Goal: Transaction & Acquisition: Download file/media

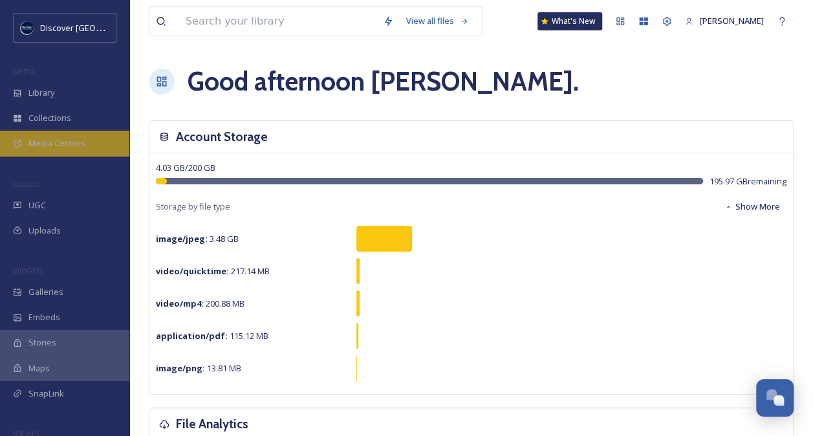
click at [69, 137] on span "Media Centres" at bounding box center [56, 143] width 57 height 12
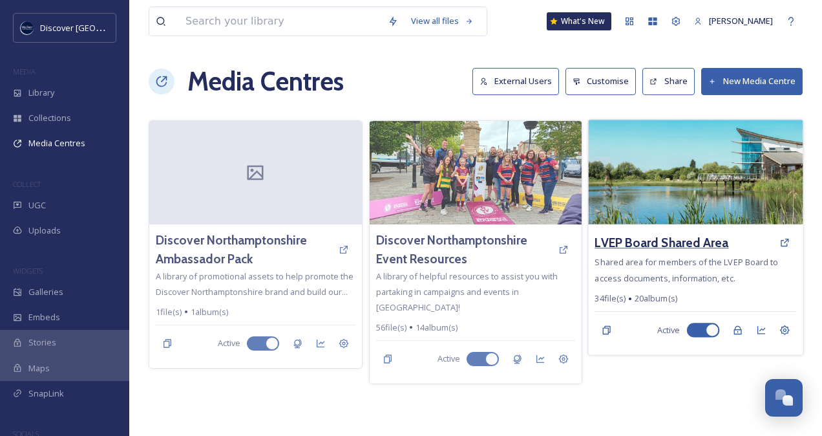
click at [627, 243] on h3 "LVEP Board Shared Area" at bounding box center [663, 242] width 134 height 19
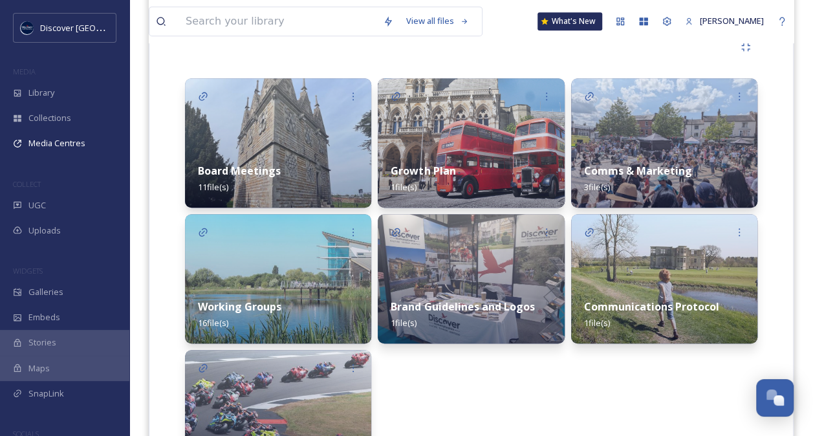
scroll to position [300, 0]
click at [270, 270] on img at bounding box center [278, 279] width 186 height 129
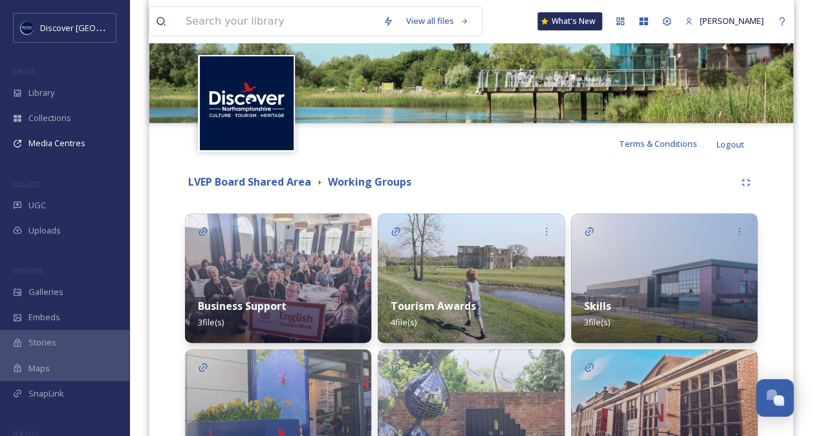
scroll to position [189, 0]
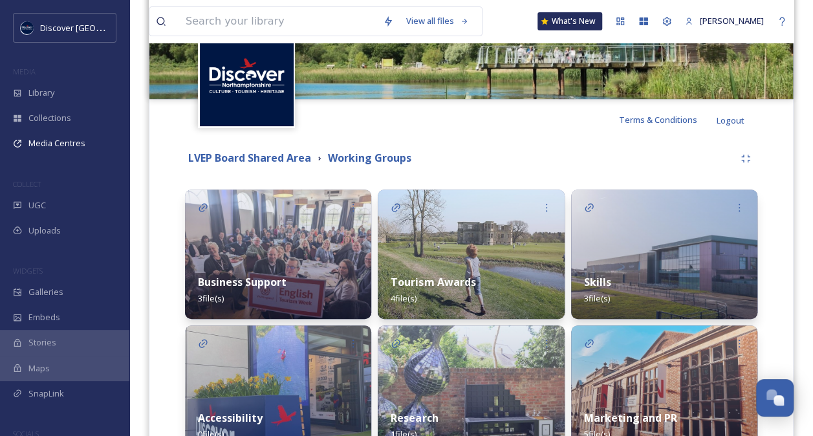
click at [484, 266] on div "Tourism Awards 4 file(s)" at bounding box center [471, 290] width 186 height 58
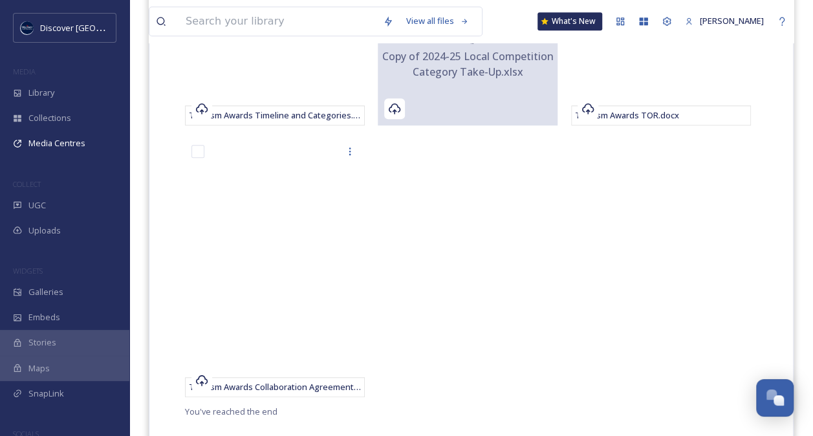
scroll to position [449, 0]
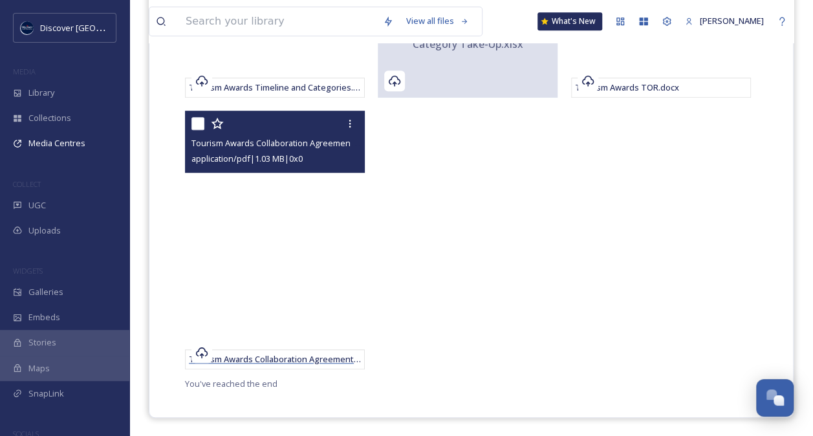
click at [334, 355] on span "Tourism Awards Collaboration Agreement.pdf" at bounding box center [279, 359] width 180 height 12
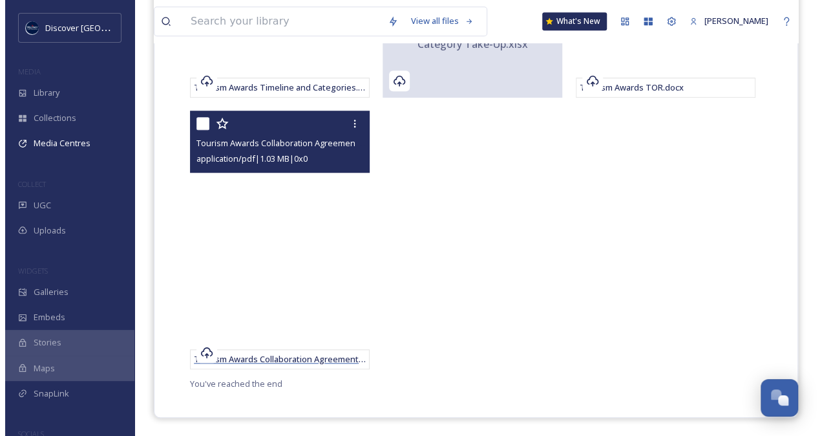
scroll to position [178, 0]
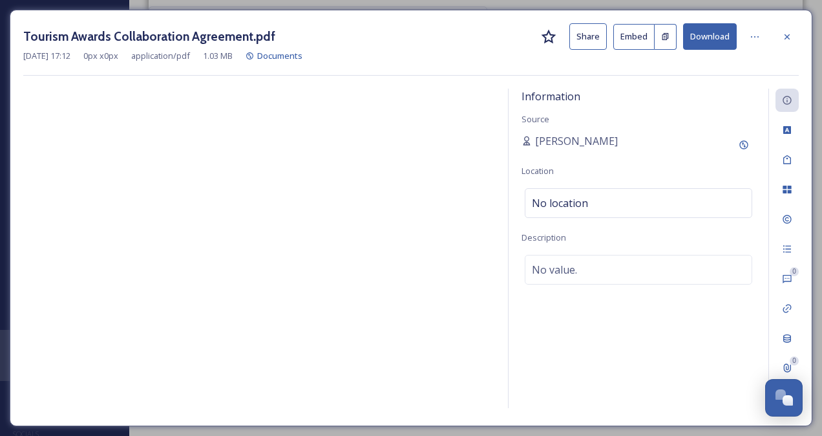
click at [709, 36] on button "Download" at bounding box center [710, 36] width 54 height 27
click at [698, 35] on button "Download" at bounding box center [710, 36] width 54 height 27
click at [715, 32] on button "Download" at bounding box center [710, 36] width 54 height 27
click at [711, 33] on button "Download" at bounding box center [710, 36] width 54 height 27
